Goal: Transaction & Acquisition: Purchase product/service

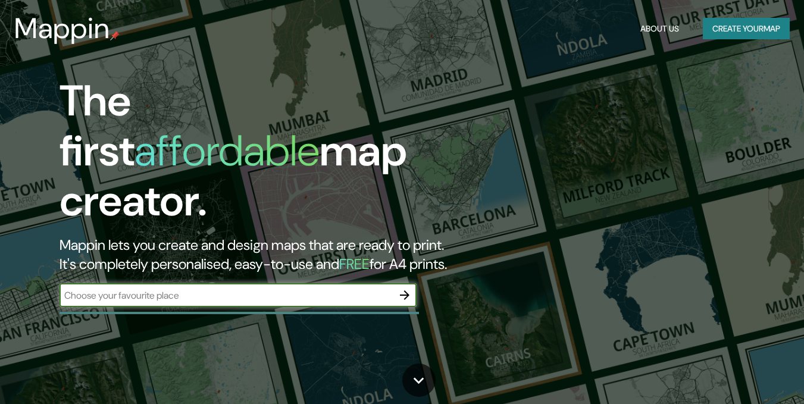
click at [719, 24] on button "Create your map" at bounding box center [746, 29] width 87 height 22
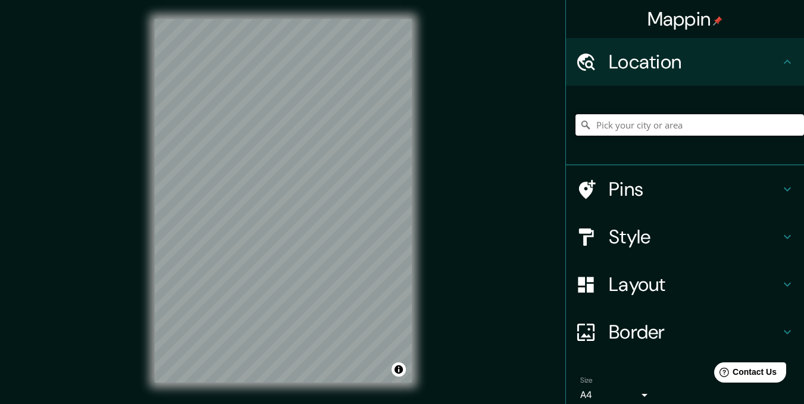
click at [639, 125] on input "Pick your city or area" at bounding box center [689, 124] width 229 height 21
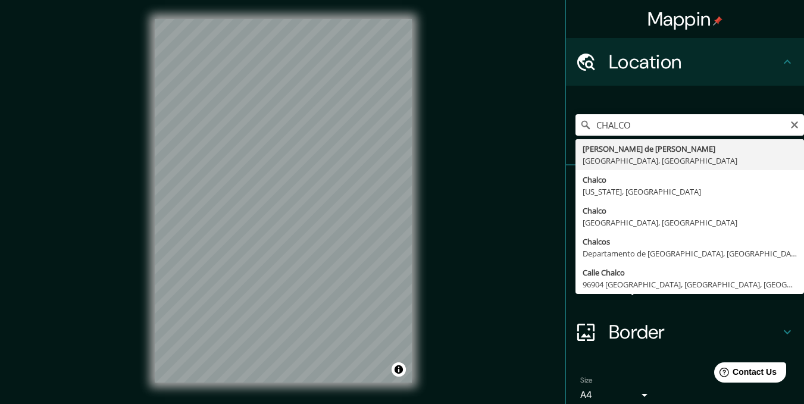
type input "[PERSON_NAME] de [PERSON_NAME], [GEOGRAPHIC_DATA], [GEOGRAPHIC_DATA]"
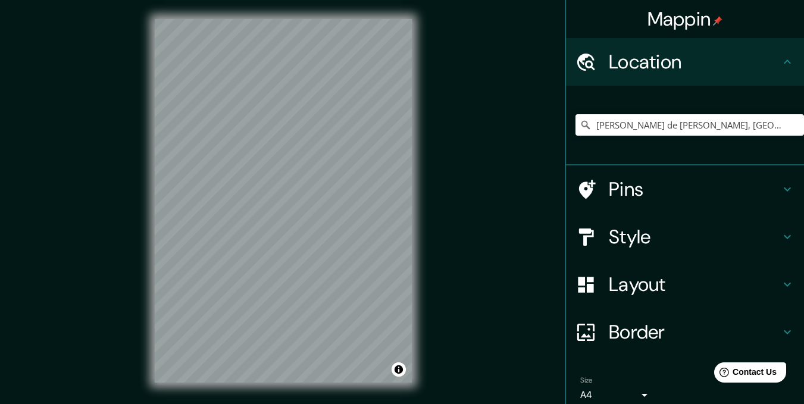
click at [677, 192] on h4 "Pins" at bounding box center [694, 189] width 171 height 24
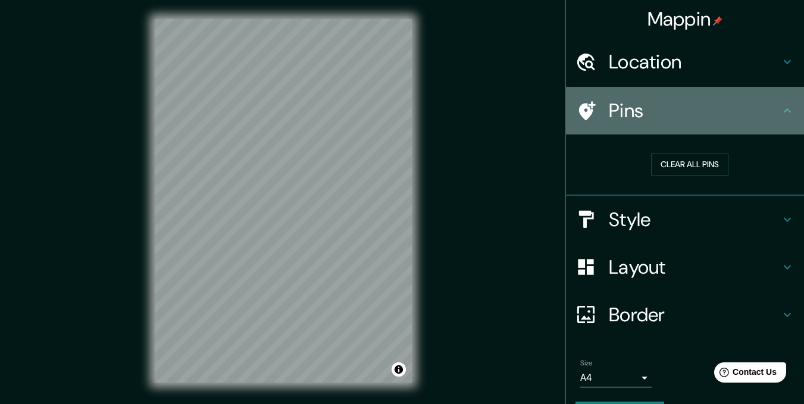
click at [719, 126] on div "Pins" at bounding box center [685, 111] width 238 height 48
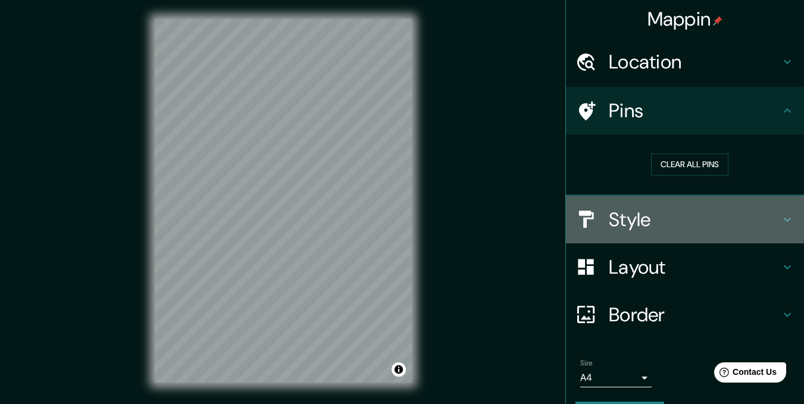
click at [670, 215] on h4 "Style" at bounding box center [694, 220] width 171 height 24
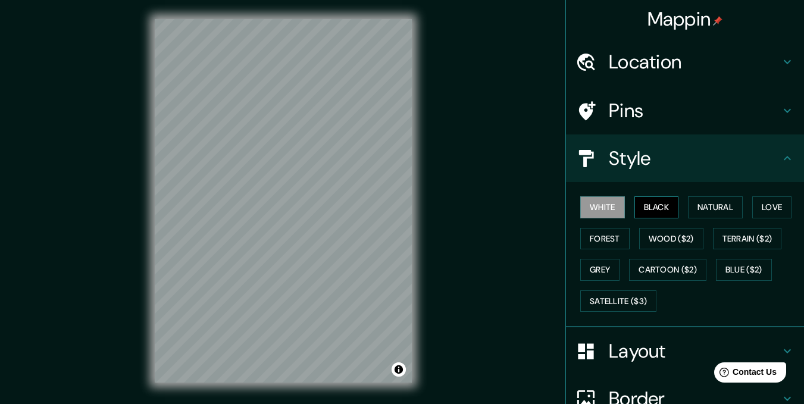
click at [657, 207] on button "Black" at bounding box center [656, 207] width 45 height 22
click at [691, 205] on button "Natural" at bounding box center [715, 207] width 55 height 22
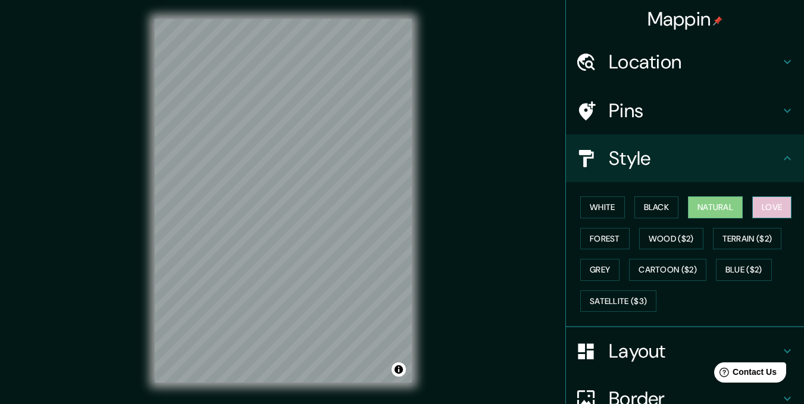
click at [752, 205] on button "Love" at bounding box center [771, 207] width 39 height 22
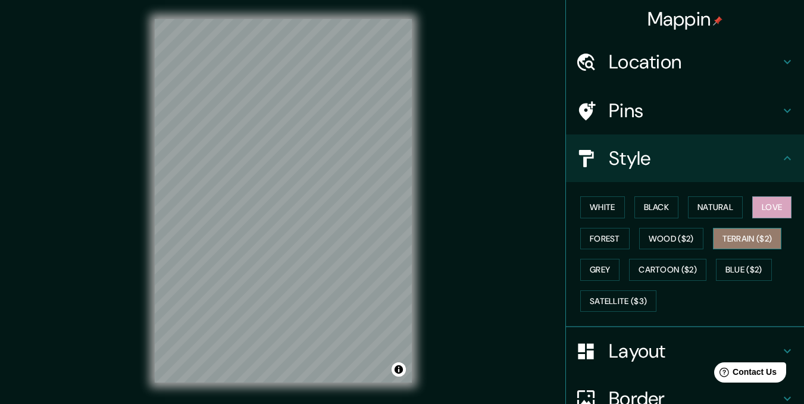
click at [744, 240] on button "Terrain ($2)" at bounding box center [747, 239] width 69 height 22
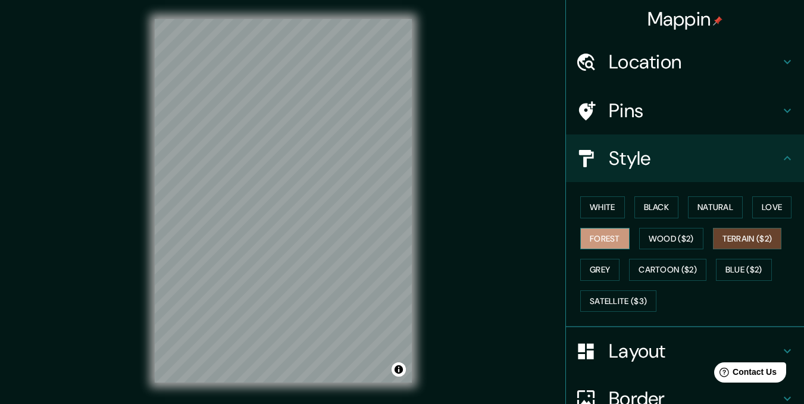
click at [606, 236] on button "Forest" at bounding box center [604, 239] width 49 height 22
click at [595, 272] on button "Grey" at bounding box center [599, 270] width 39 height 22
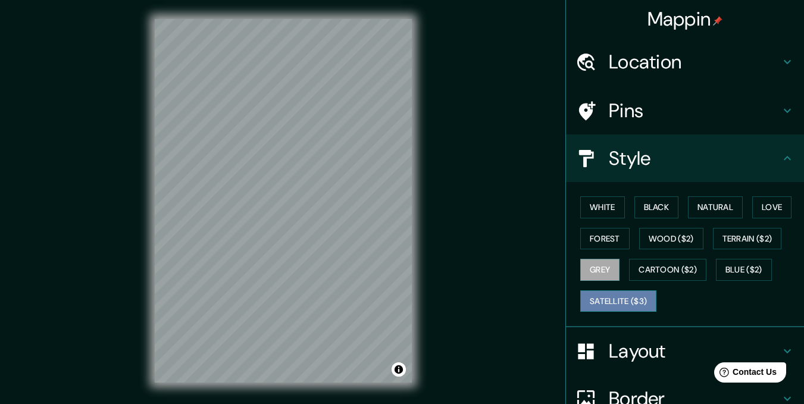
click at [596, 297] on button "Satellite ($3)" at bounding box center [618, 301] width 76 height 22
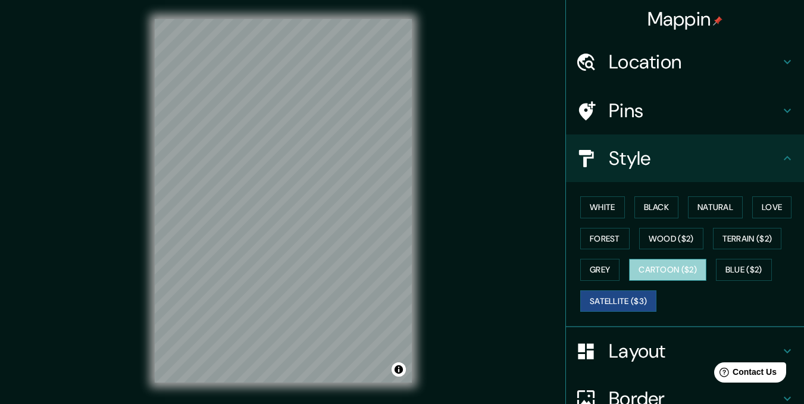
click at [646, 262] on button "Cartoon ($2)" at bounding box center [667, 270] width 77 height 22
click at [624, 297] on button "Satellite ($3)" at bounding box center [618, 301] width 76 height 22
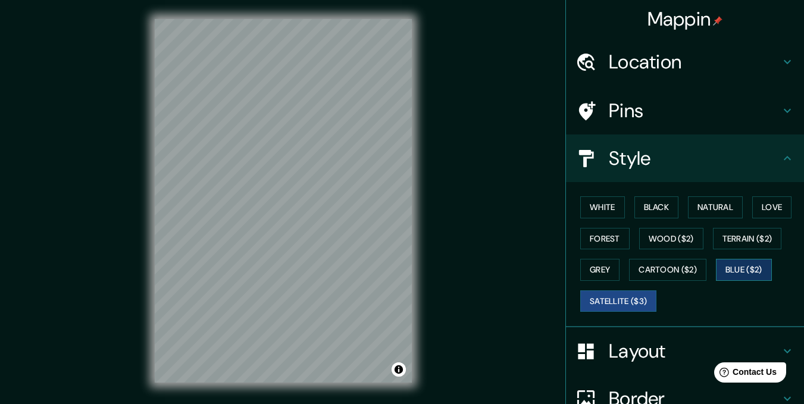
click at [737, 267] on button "Blue ($2)" at bounding box center [744, 270] width 56 height 22
click at [650, 205] on button "Black" at bounding box center [656, 207] width 45 height 22
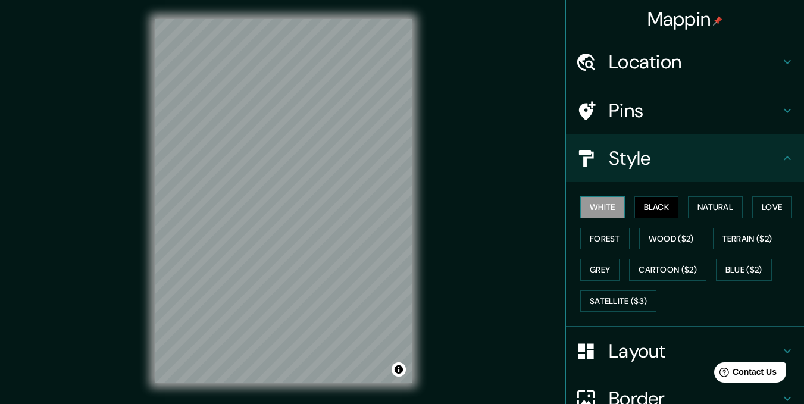
click at [607, 198] on button "White" at bounding box center [602, 207] width 45 height 22
click at [708, 204] on button "Natural" at bounding box center [715, 207] width 55 height 22
click at [770, 163] on h4 "Style" at bounding box center [694, 158] width 171 height 24
click at [760, 339] on div "Layout" at bounding box center [685, 351] width 238 height 48
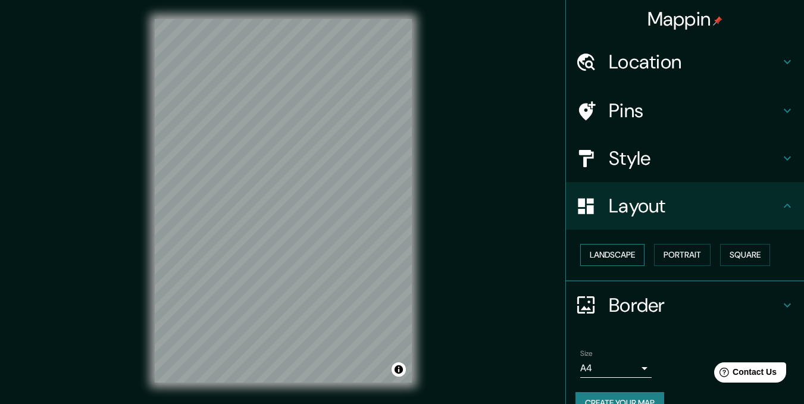
click at [629, 255] on button "Landscape" at bounding box center [612, 255] width 64 height 22
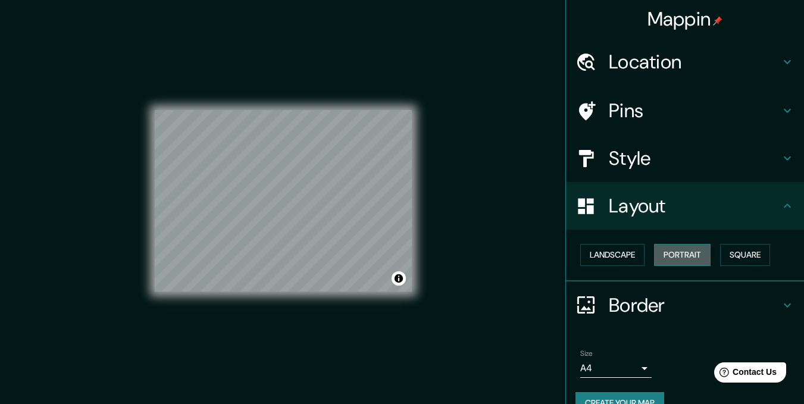
click at [694, 252] on button "Portrait" at bounding box center [682, 255] width 57 height 22
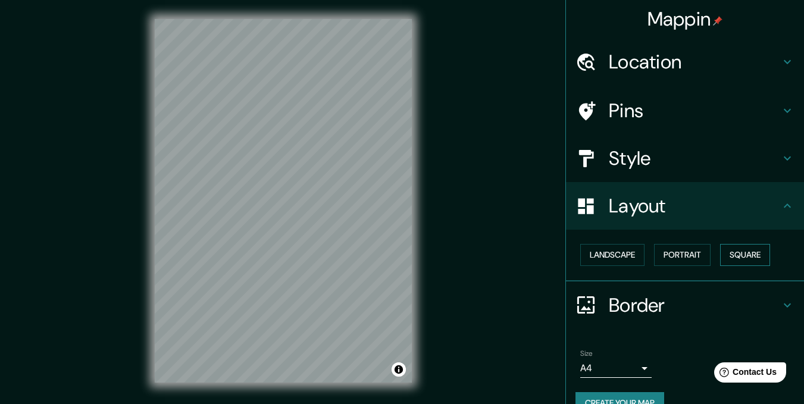
click at [742, 255] on button "Square" at bounding box center [745, 255] width 50 height 22
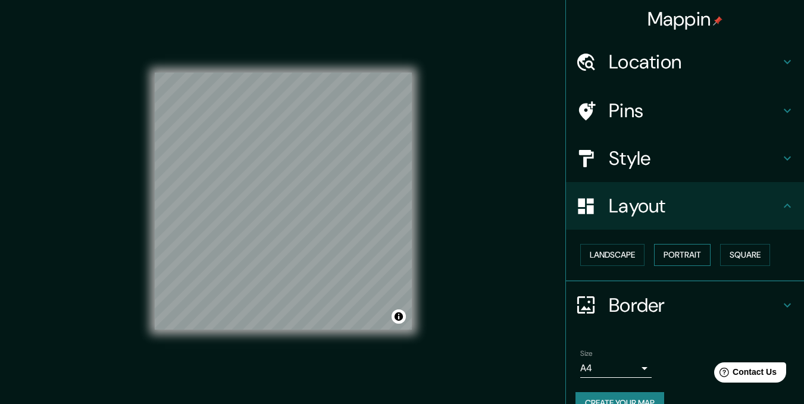
click at [705, 255] on button "Portrait" at bounding box center [682, 255] width 57 height 22
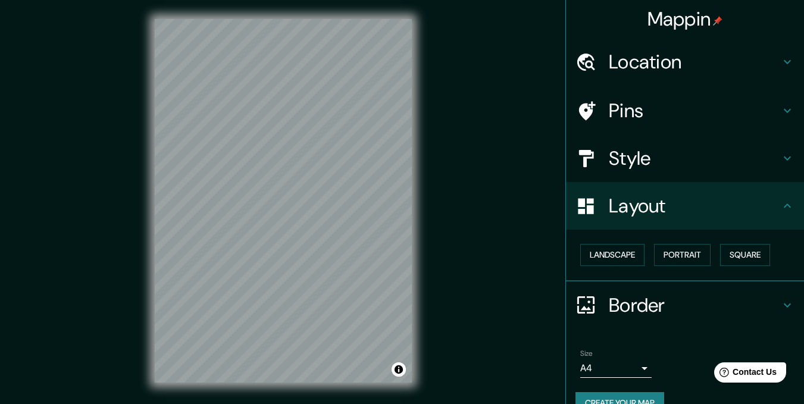
click at [688, 301] on h4 "Border" at bounding box center [694, 305] width 171 height 24
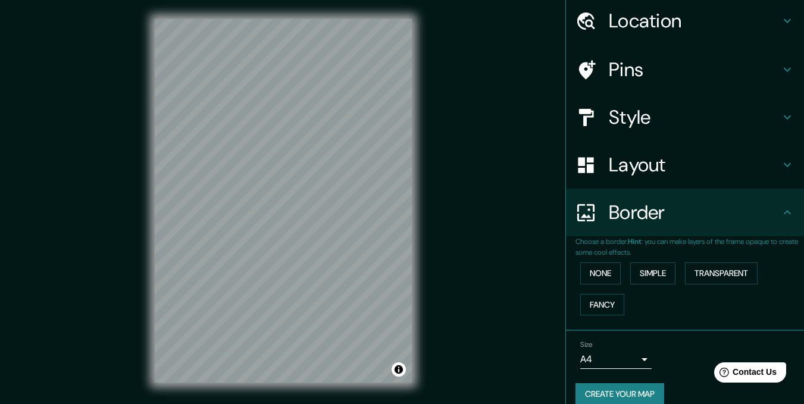
scroll to position [57, 0]
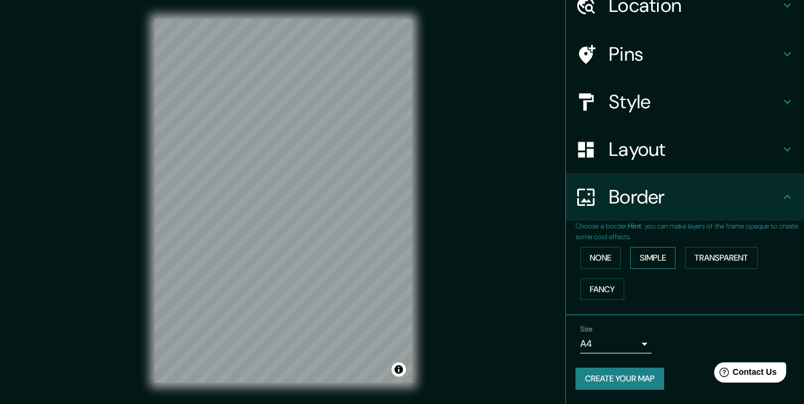
click at [641, 259] on button "Simple" at bounding box center [652, 258] width 45 height 22
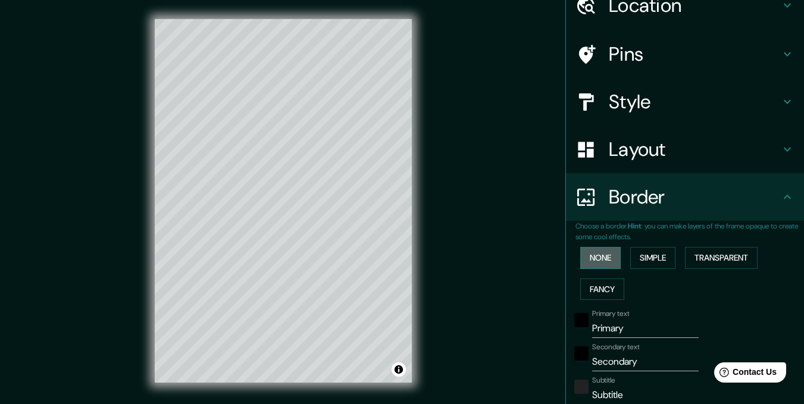
click at [611, 259] on button "None" at bounding box center [600, 258] width 40 height 22
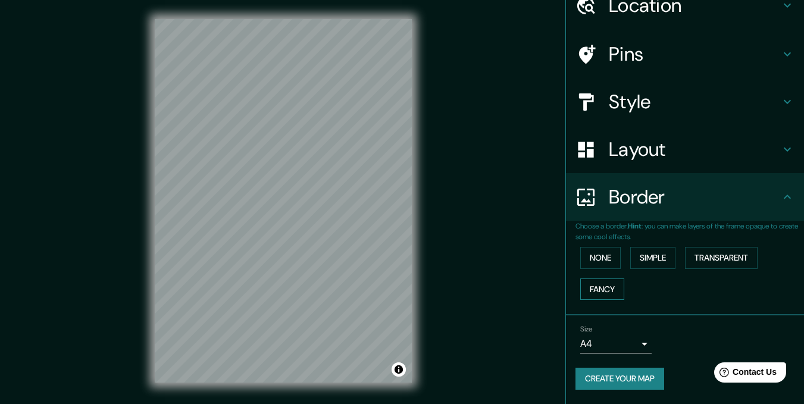
click at [600, 280] on button "Fancy" at bounding box center [602, 290] width 44 height 22
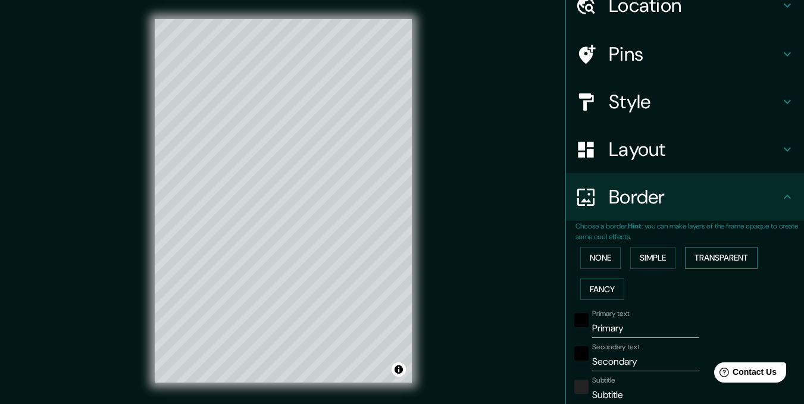
click at [725, 261] on button "Transparent" at bounding box center [721, 258] width 73 height 22
click at [596, 259] on button "None" at bounding box center [600, 258] width 40 height 22
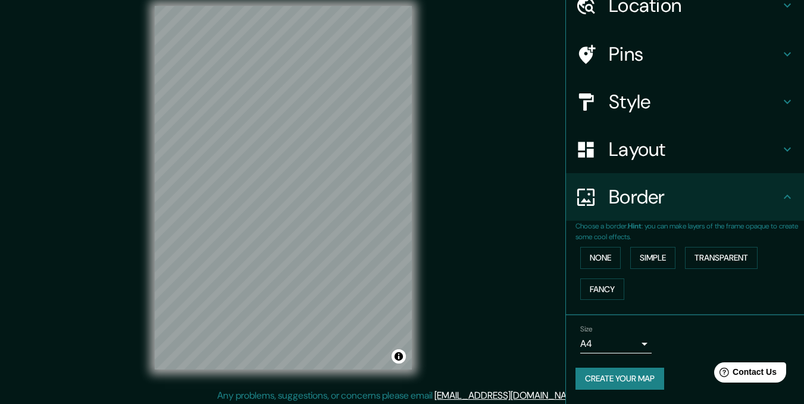
scroll to position [17, 0]
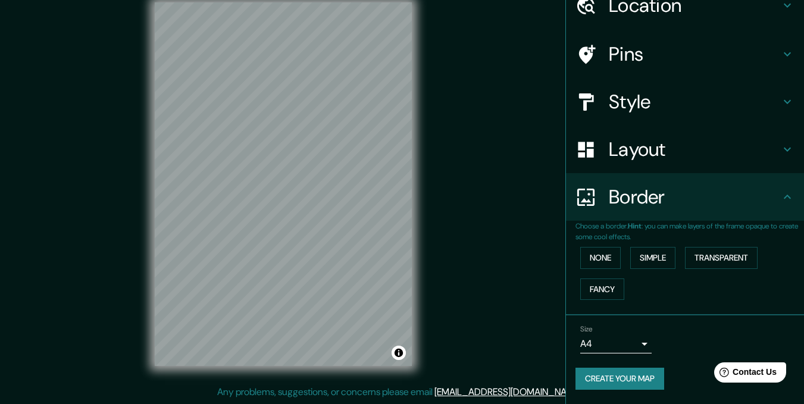
click at [628, 339] on body "Mappin Location [PERSON_NAME][GEOGRAPHIC_DATA][PERSON_NAME], [GEOGRAPHIC_DATA],…" at bounding box center [402, 185] width 804 height 404
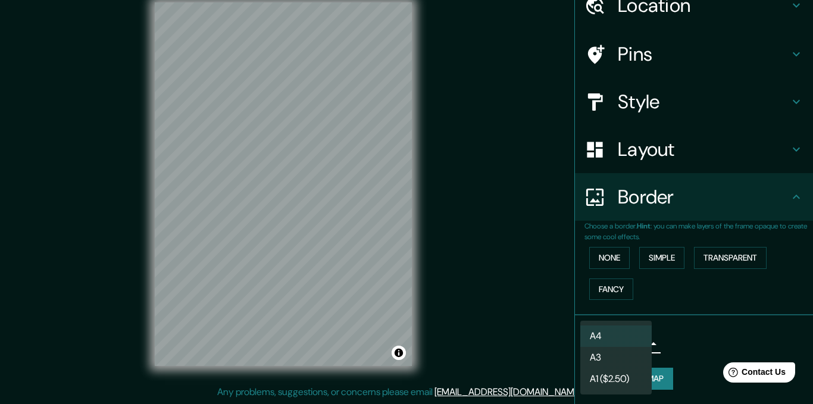
click at [633, 379] on li "A1 ($2.50)" at bounding box center [615, 378] width 71 height 21
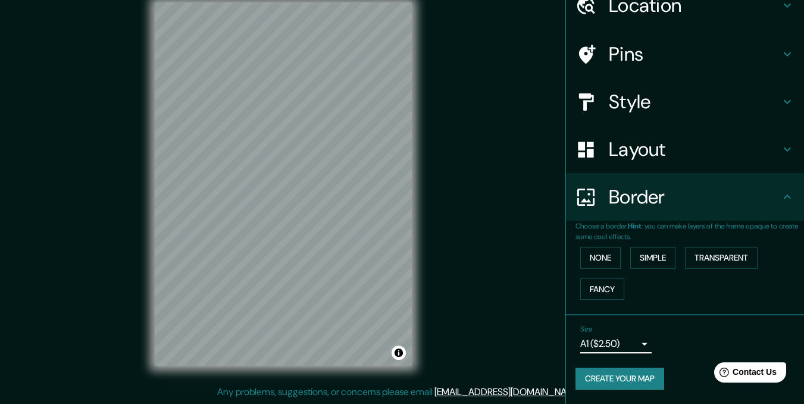
click at [622, 342] on body "Mappin Location [PERSON_NAME][GEOGRAPHIC_DATA][PERSON_NAME], [GEOGRAPHIC_DATA],…" at bounding box center [402, 185] width 804 height 404
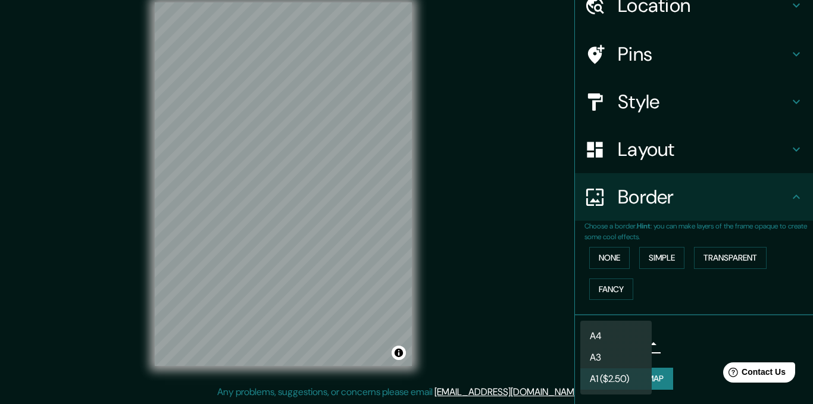
click at [621, 340] on li "A4" at bounding box center [615, 336] width 71 height 21
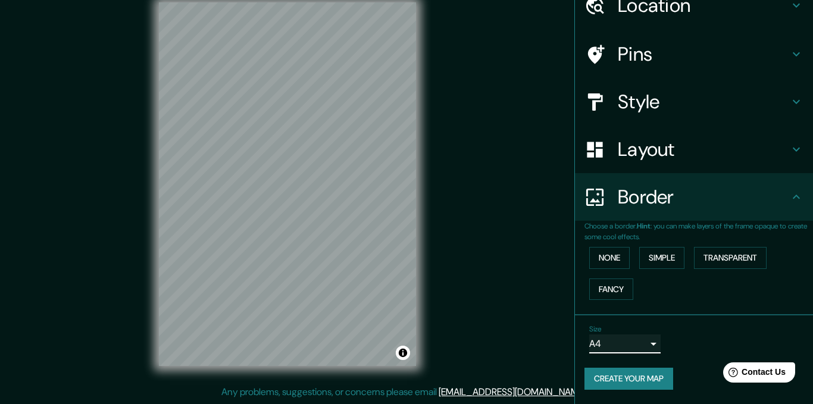
type input "single"
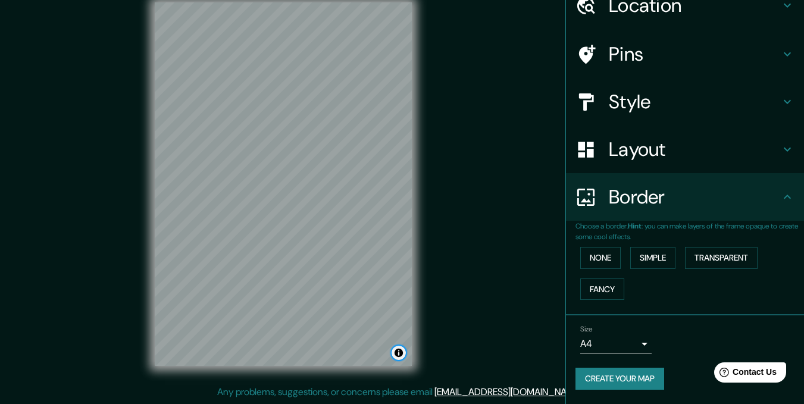
click at [398, 352] on button "Toggle attribution" at bounding box center [399, 353] width 14 height 14
click at [623, 373] on button "Create your map" at bounding box center [619, 379] width 89 height 22
click at [628, 382] on button "Create your map" at bounding box center [619, 379] width 89 height 22
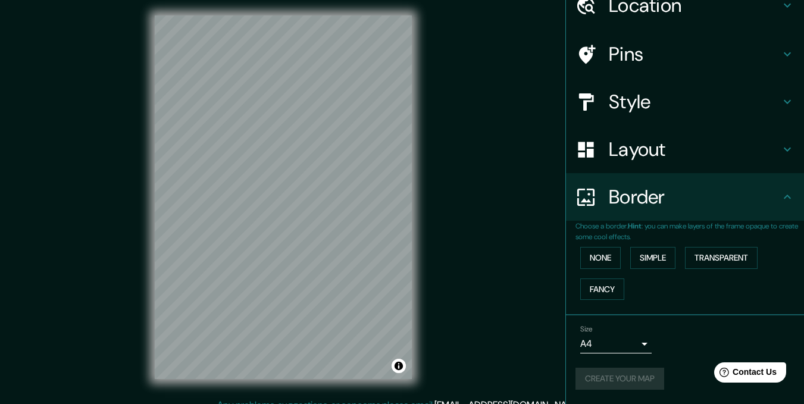
scroll to position [0, 0]
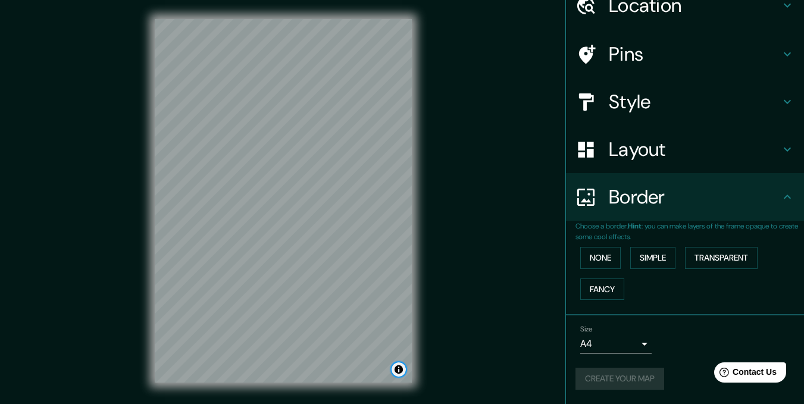
click at [399, 370] on button "Toggle attribution" at bounding box center [399, 369] width 14 height 14
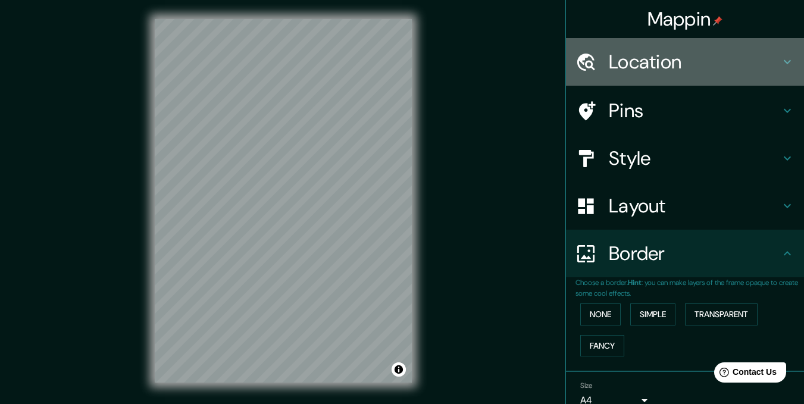
click at [771, 61] on h4 "Location" at bounding box center [694, 62] width 171 height 24
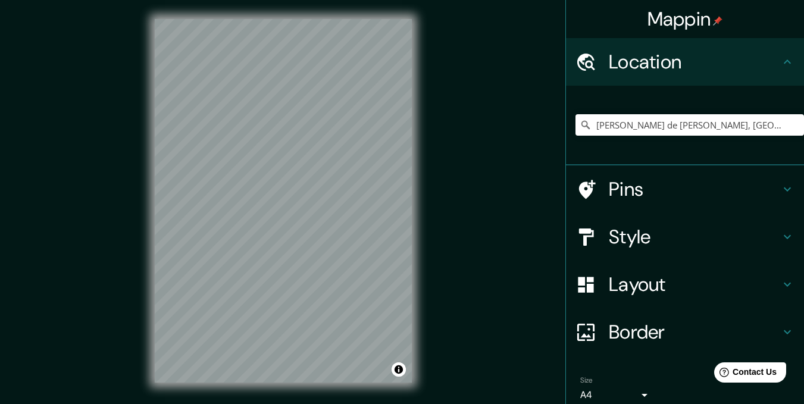
click at [771, 62] on h4 "Location" at bounding box center [694, 62] width 171 height 24
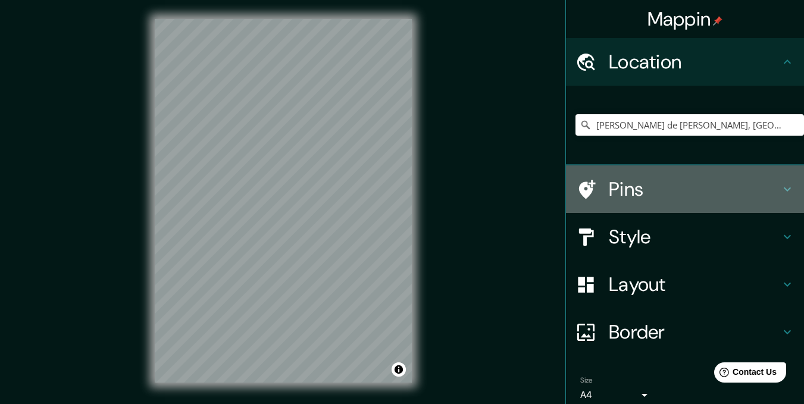
click at [780, 186] on icon at bounding box center [787, 189] width 14 height 14
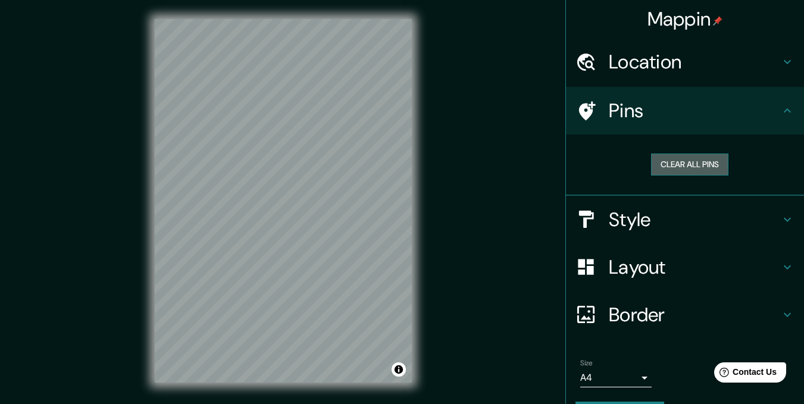
click at [702, 164] on button "Clear all pins" at bounding box center [689, 165] width 77 height 22
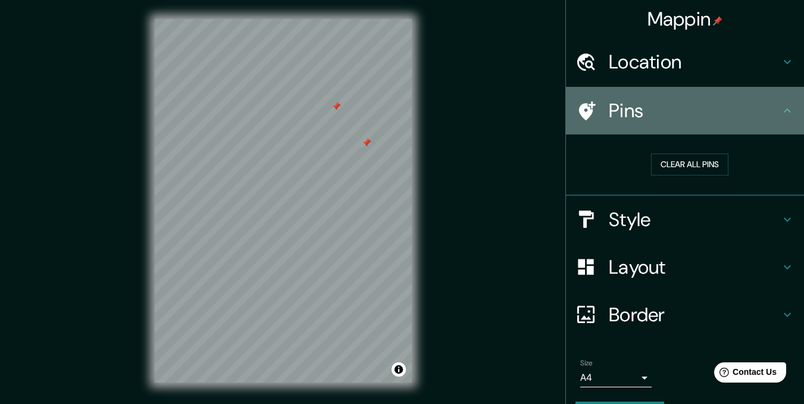
click at [767, 111] on h4 "Pins" at bounding box center [694, 111] width 171 height 24
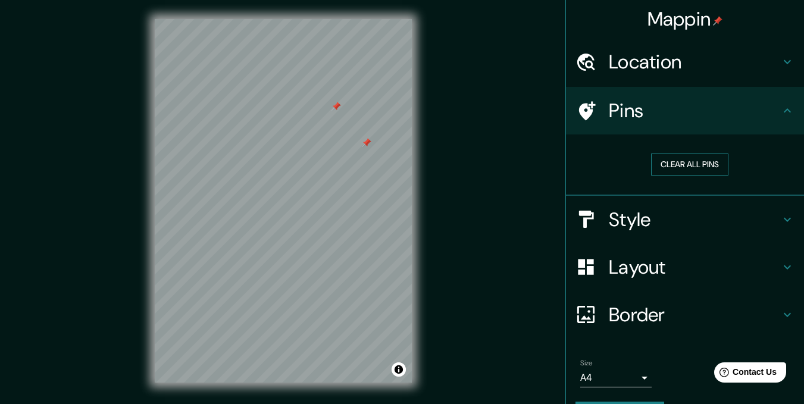
click at [659, 163] on button "Clear all pins" at bounding box center [689, 165] width 77 height 22
click at [530, 96] on div "Mappin Location [PERSON_NAME][GEOGRAPHIC_DATA][PERSON_NAME], [GEOGRAPHIC_DATA],…" at bounding box center [402, 210] width 804 height 421
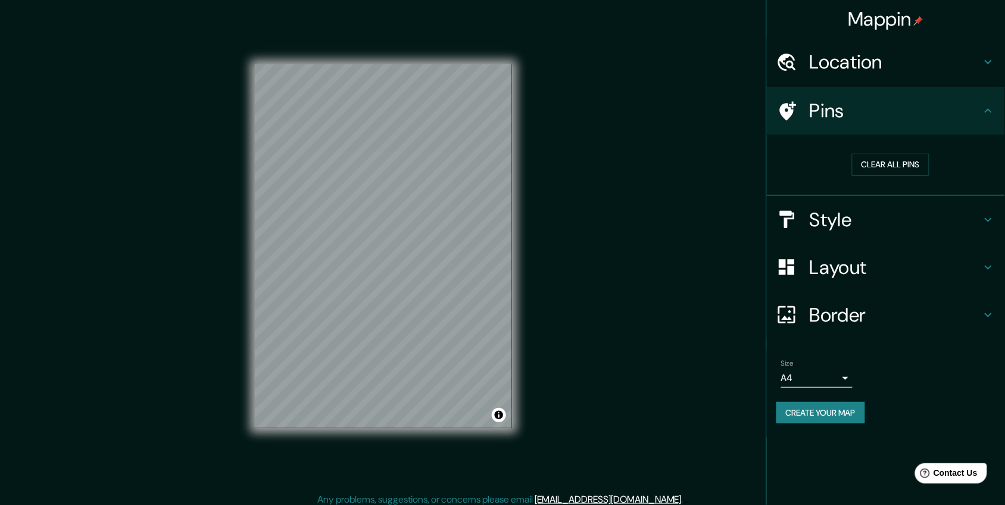
click at [812, 404] on button "Create your map" at bounding box center [820, 413] width 89 height 22
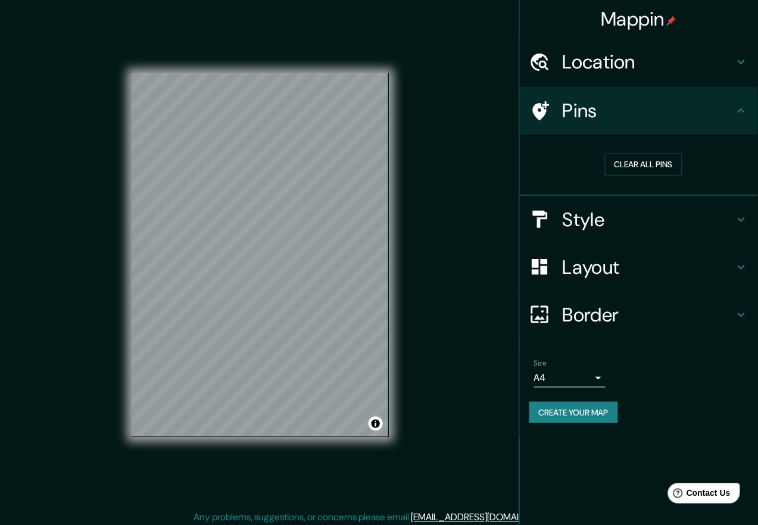
scroll to position [4, 0]
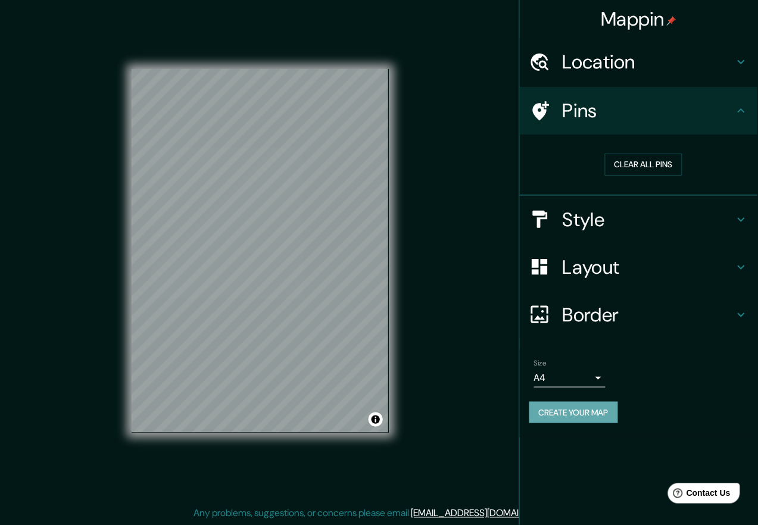
click at [614, 404] on button "Create your map" at bounding box center [573, 413] width 89 height 22
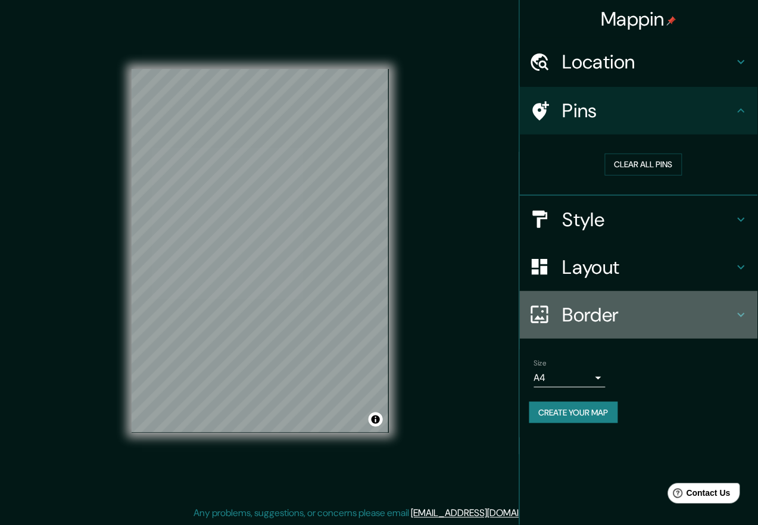
click at [594, 320] on h4 "Border" at bounding box center [647, 315] width 171 height 24
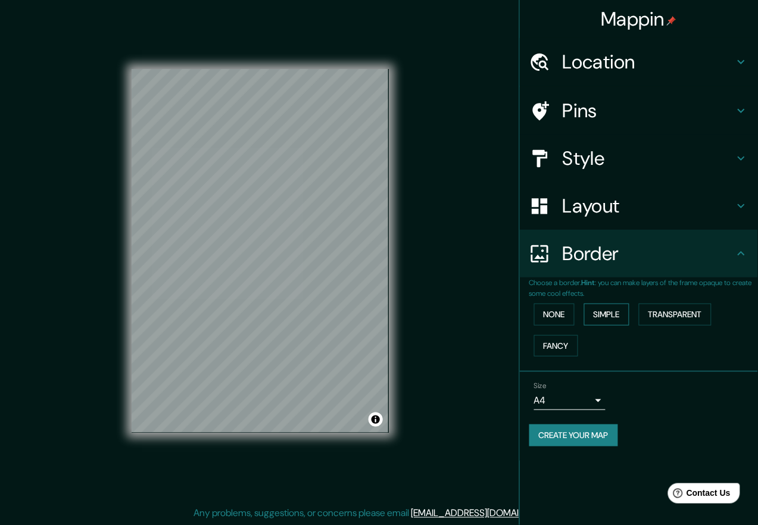
click at [604, 318] on button "Simple" at bounding box center [606, 315] width 45 height 22
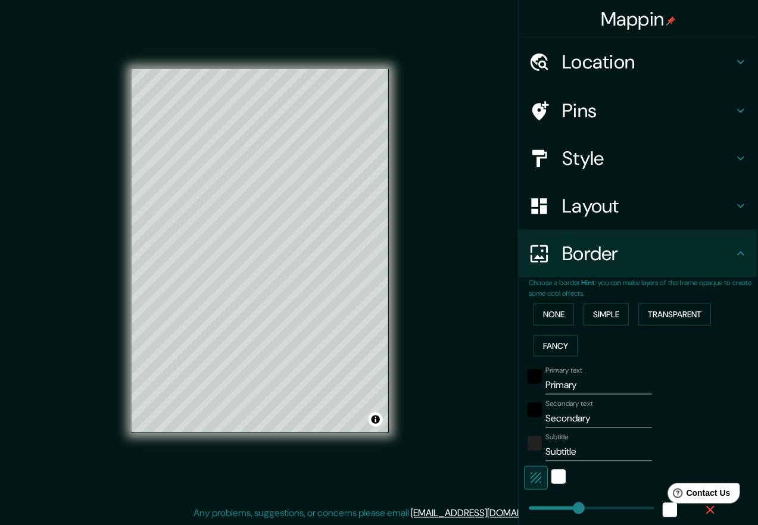
click at [571, 318] on div "None Simple Transparent Fancy" at bounding box center [643, 330] width 229 height 62
click at [545, 313] on button "None" at bounding box center [554, 315] width 40 height 22
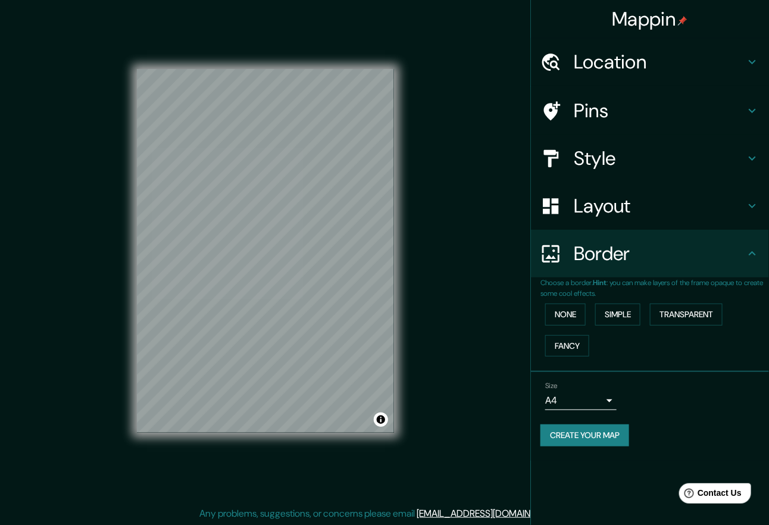
click at [580, 400] on body "Mappin Location [PERSON_NAME][GEOGRAPHIC_DATA][PERSON_NAME], [GEOGRAPHIC_DATA],…" at bounding box center [384, 258] width 769 height 525
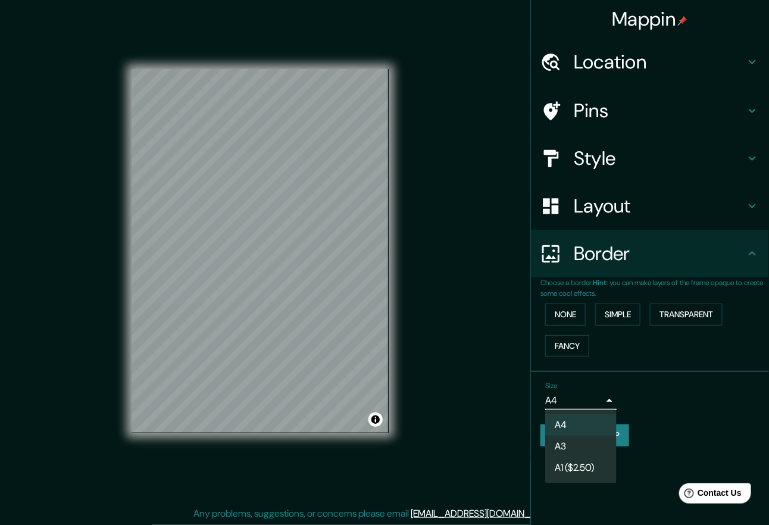
click at [579, 404] on li "A4" at bounding box center [580, 424] width 71 height 21
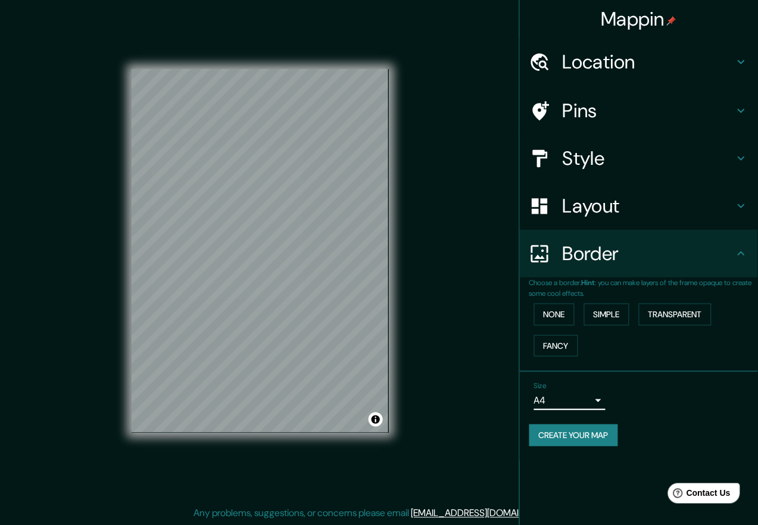
click at [579, 404] on button "Create your map" at bounding box center [573, 435] width 89 height 22
